Goal: Task Accomplishment & Management: Use online tool/utility

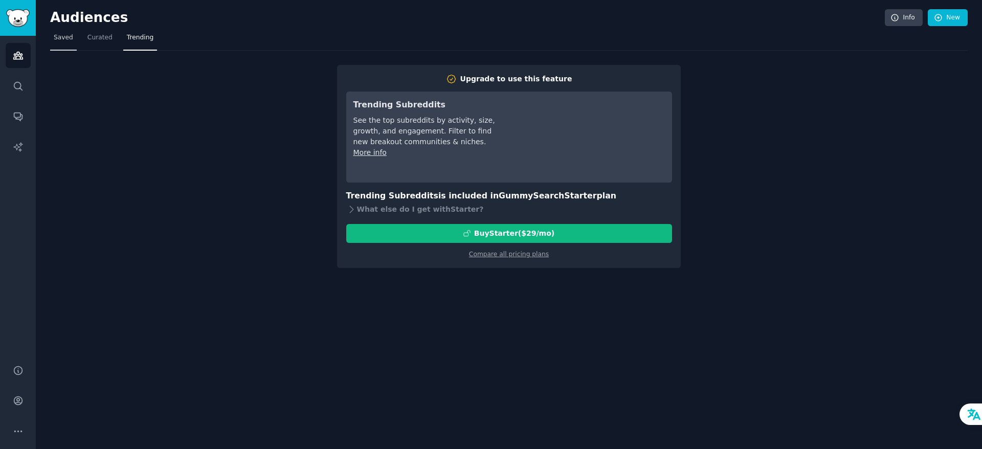
click at [63, 41] on span "Saved" at bounding box center [63, 37] width 19 height 9
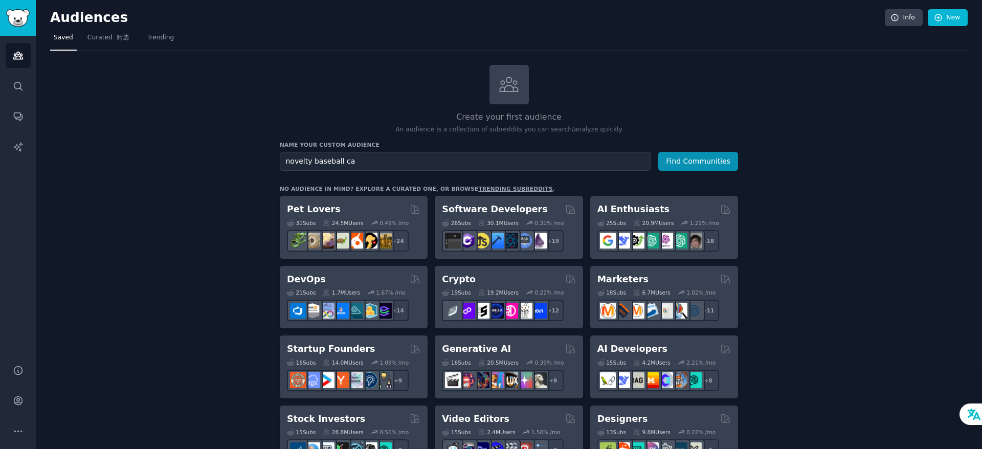
type input "novelty baseball cap"
click at [711, 165] on button "Find Communities" at bounding box center [699, 161] width 80 height 19
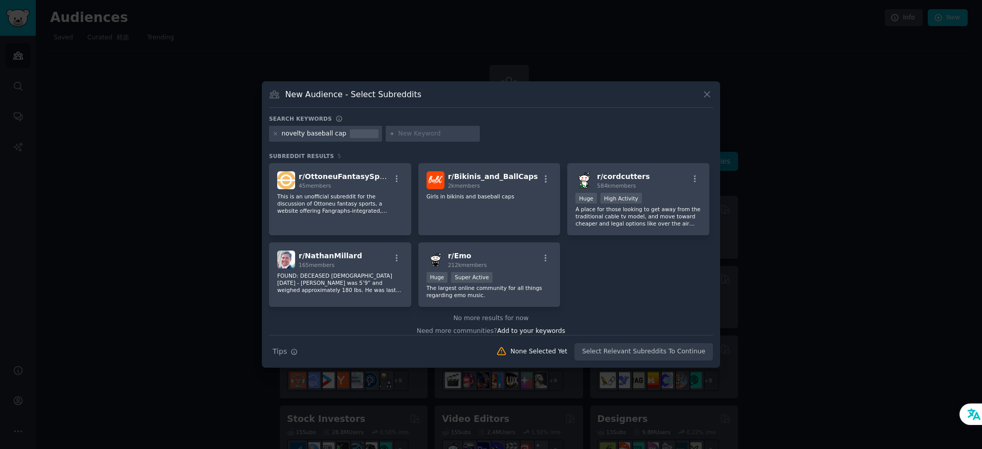
click at [279, 134] on div "novelty baseball cap" at bounding box center [325, 134] width 113 height 16
click at [274, 136] on icon at bounding box center [276, 134] width 6 height 6
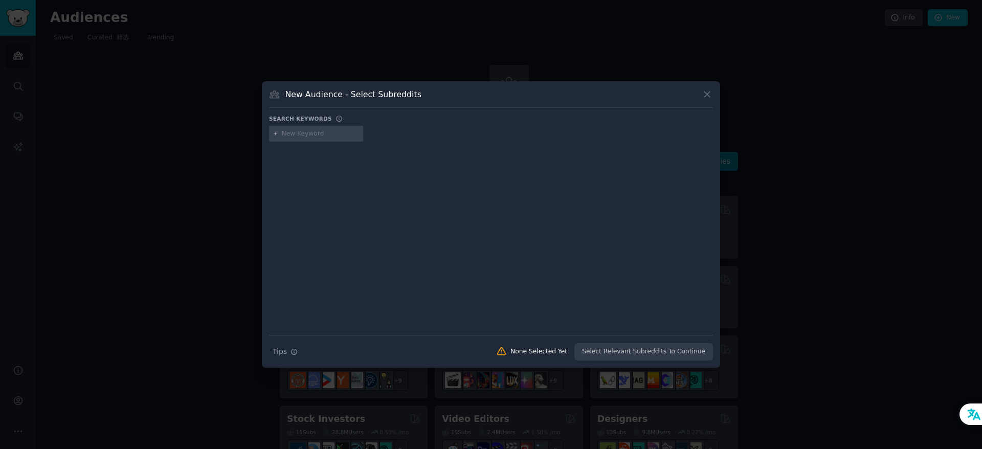
click at [312, 135] on input "text" at bounding box center [321, 133] width 78 height 9
drag, startPoint x: 707, startPoint y: 94, endPoint x: 660, endPoint y: 116, distance: 52.0
click at [707, 94] on icon at bounding box center [708, 95] width 6 height 6
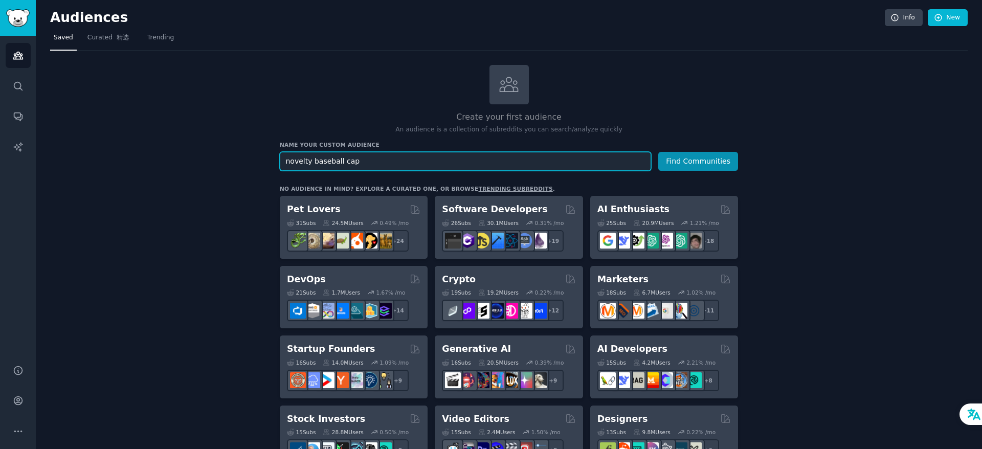
click at [378, 160] on input "novelty baseball cap" at bounding box center [465, 161] width 371 height 19
click at [312, 162] on input "novelty baseball cap" at bounding box center [465, 161] width 371 height 19
type input "baseball cap"
paste input "baseball cap"
type input "baseball cap, trucker hat, dad hat"
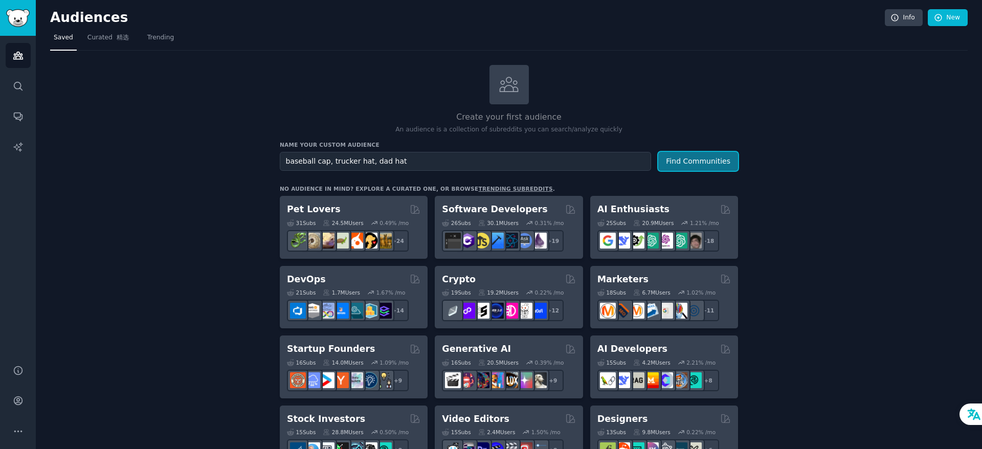
click at [702, 164] on button "Find Communities" at bounding box center [699, 161] width 80 height 19
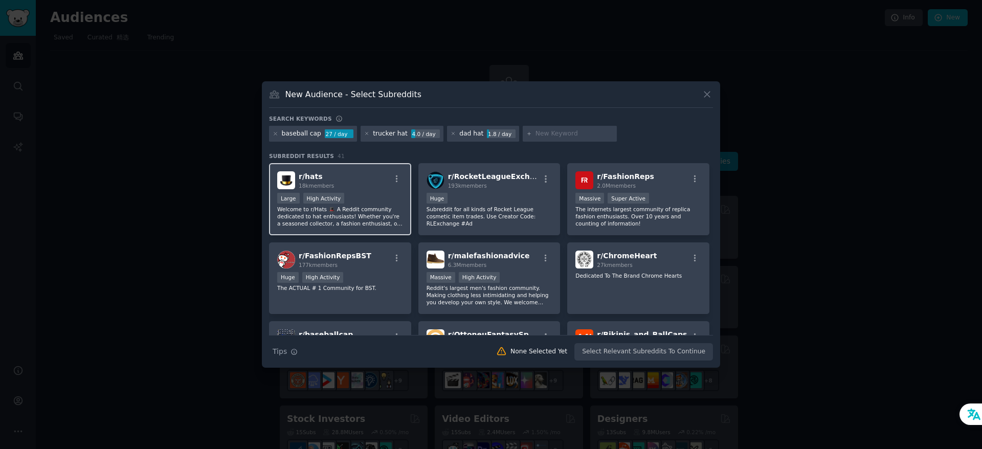
click at [356, 179] on div "r/ hats 18k members" at bounding box center [340, 180] width 126 height 18
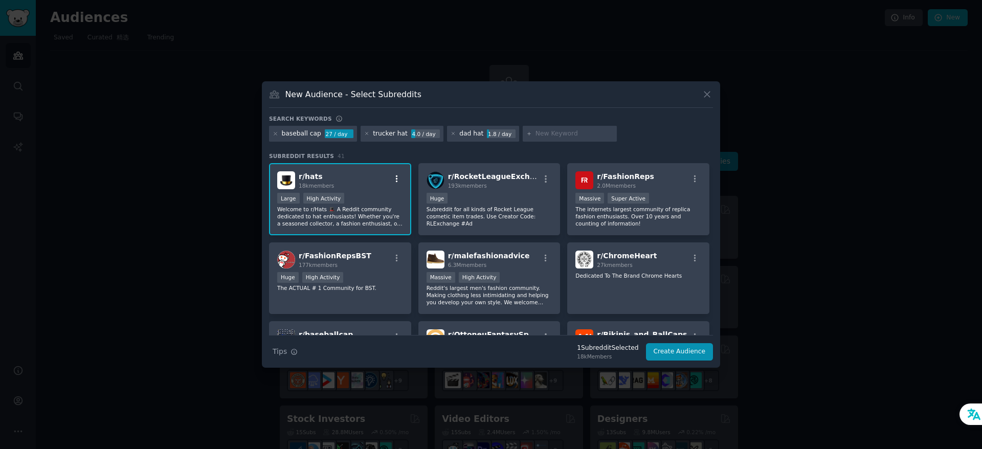
click at [395, 179] on icon "button" at bounding box center [396, 178] width 9 height 9
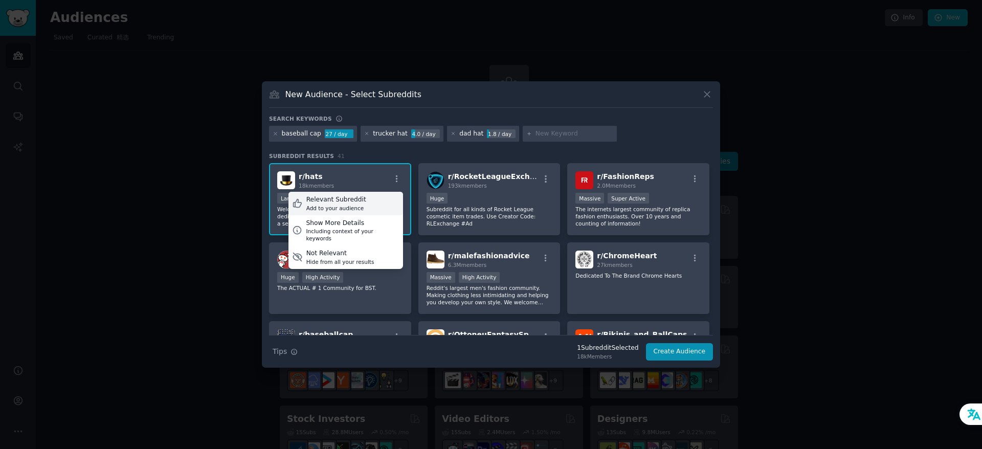
click at [355, 201] on div "Relevant Subreddit" at bounding box center [336, 199] width 60 height 9
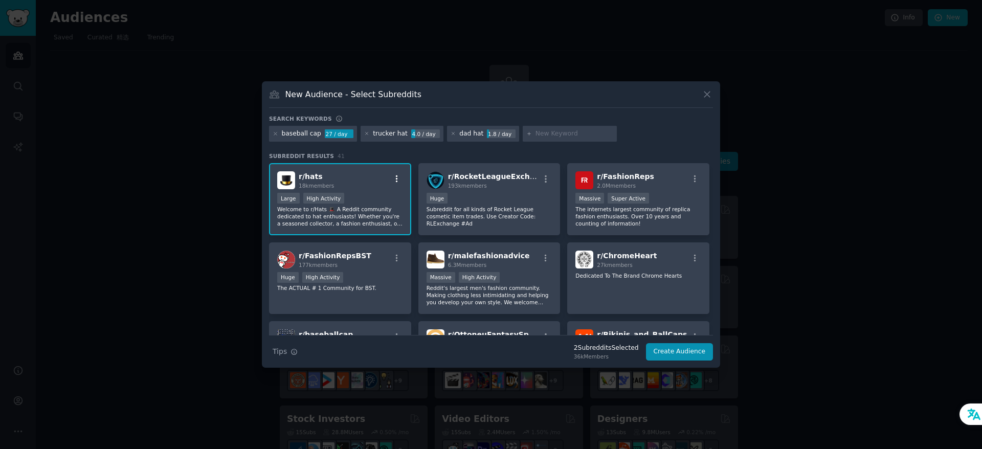
click at [395, 180] on icon "button" at bounding box center [396, 178] width 9 height 9
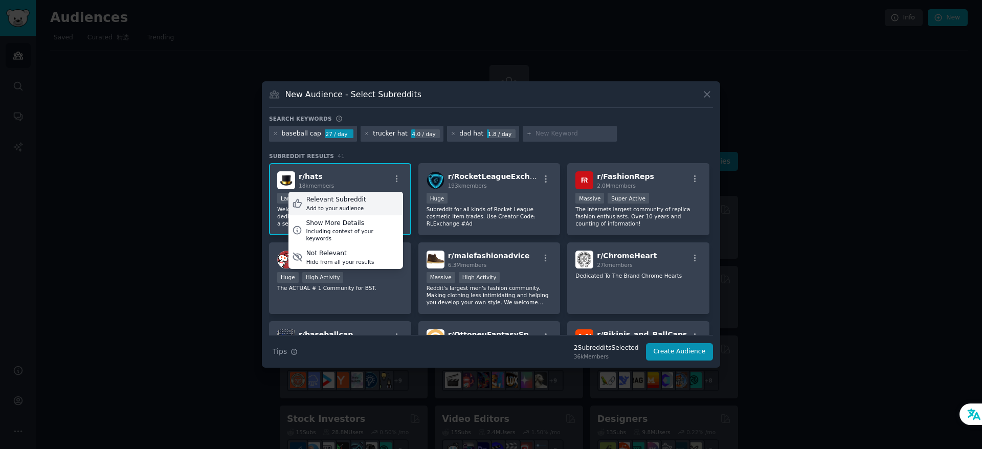
click at [370, 201] on div "Relevant Subreddit Add to your audience" at bounding box center [346, 204] width 115 height 24
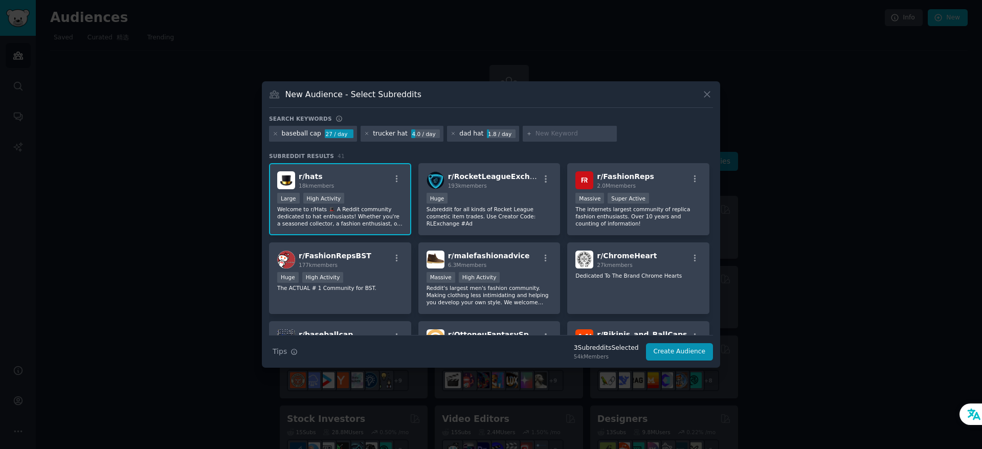
click at [369, 184] on div "r/ hats 18k members" at bounding box center [340, 180] width 126 height 18
click at [396, 182] on icon "button" at bounding box center [397, 179] width 2 height 7
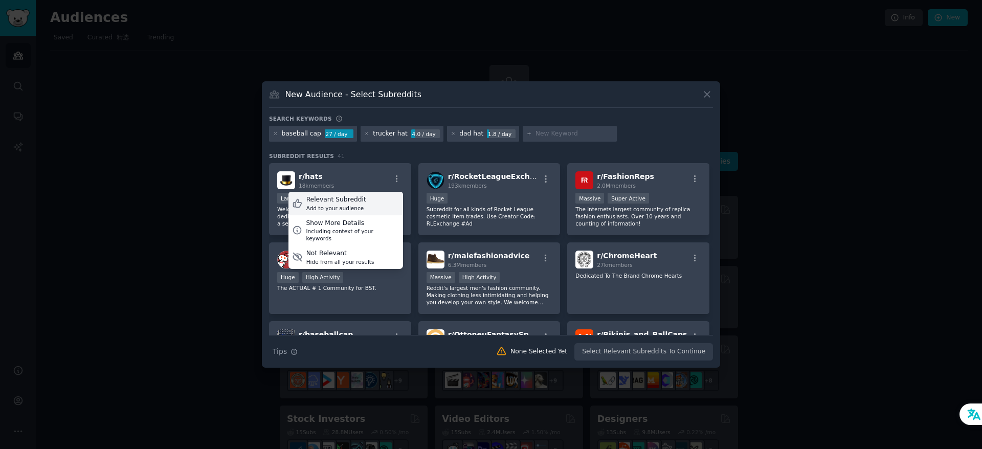
click at [369, 201] on div "Relevant Subreddit Add to your audience" at bounding box center [346, 204] width 115 height 24
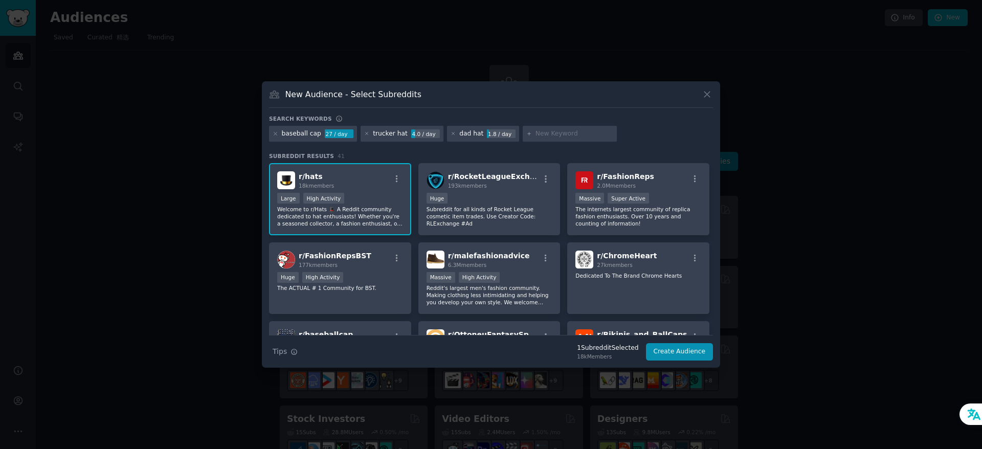
click at [333, 134] on div "27 / day" at bounding box center [339, 133] width 29 height 9
click at [549, 137] on input "text" at bounding box center [575, 133] width 78 height 9
type input "hat"
